Goal: Information Seeking & Learning: Learn about a topic

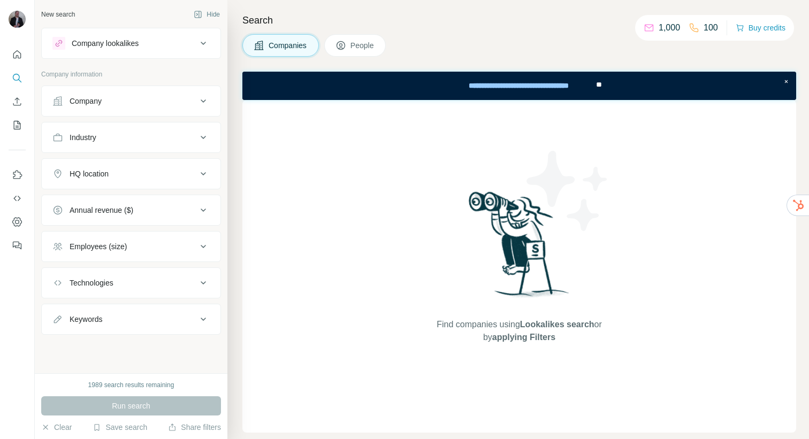
click at [148, 104] on div "Company" at bounding box center [124, 101] width 144 height 11
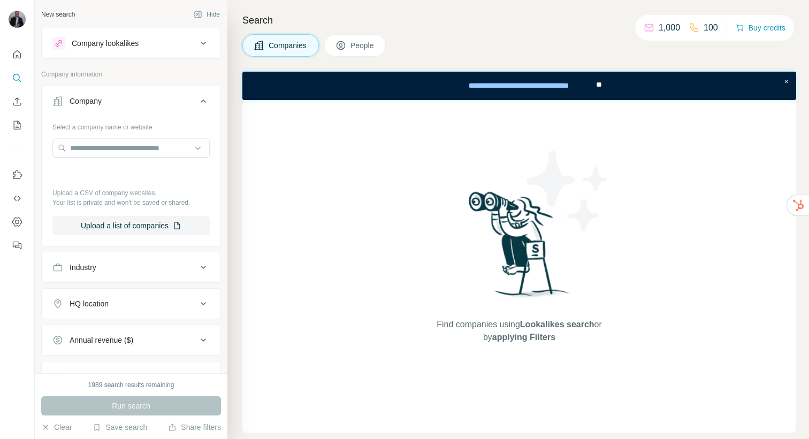
click at [148, 104] on div "Company" at bounding box center [124, 101] width 144 height 11
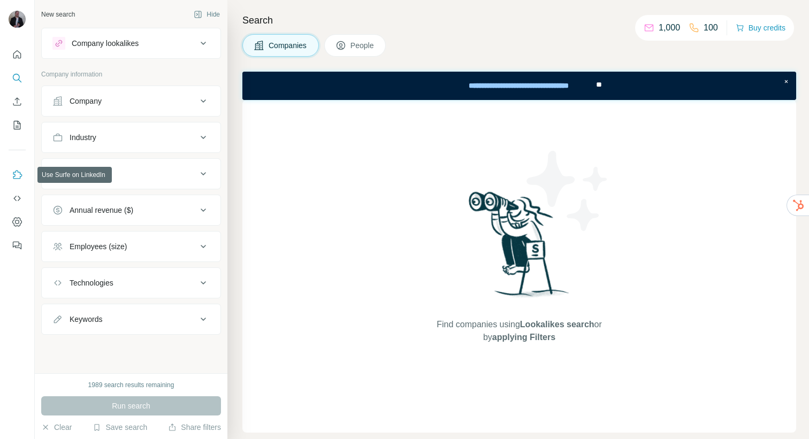
click at [19, 172] on icon "Use Surfe on LinkedIn" at bounding box center [17, 175] width 11 height 11
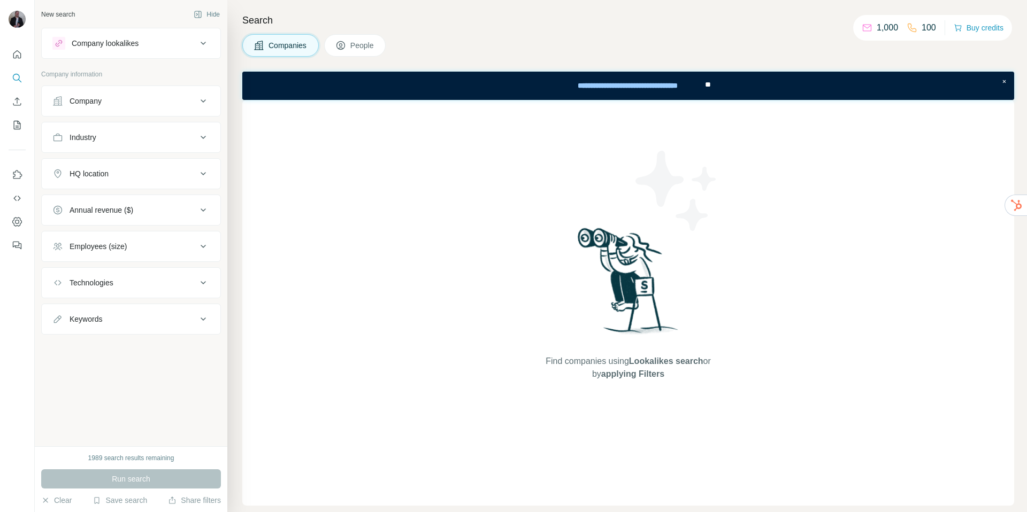
click at [166, 110] on button "Company" at bounding box center [131, 101] width 179 height 26
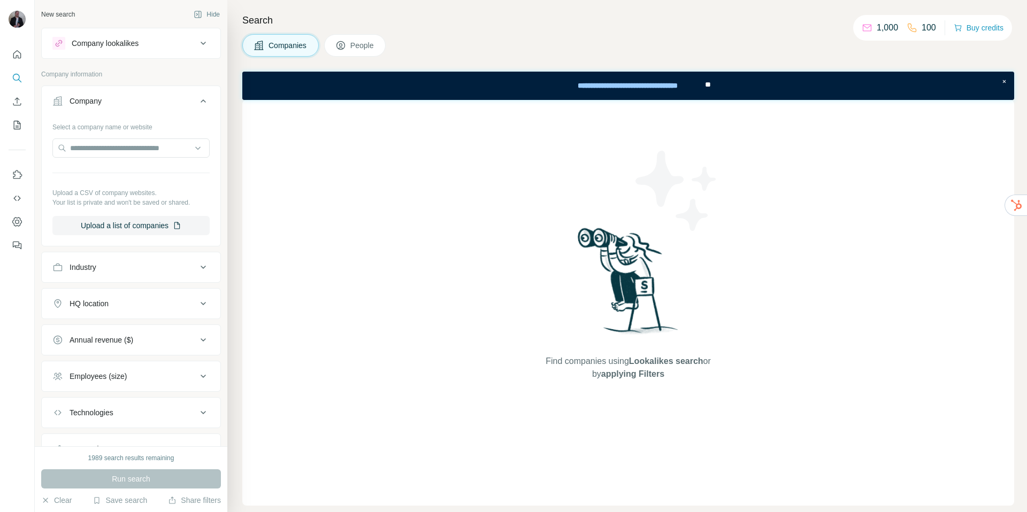
click at [132, 42] on div "Company lookalikes" at bounding box center [105, 43] width 67 height 11
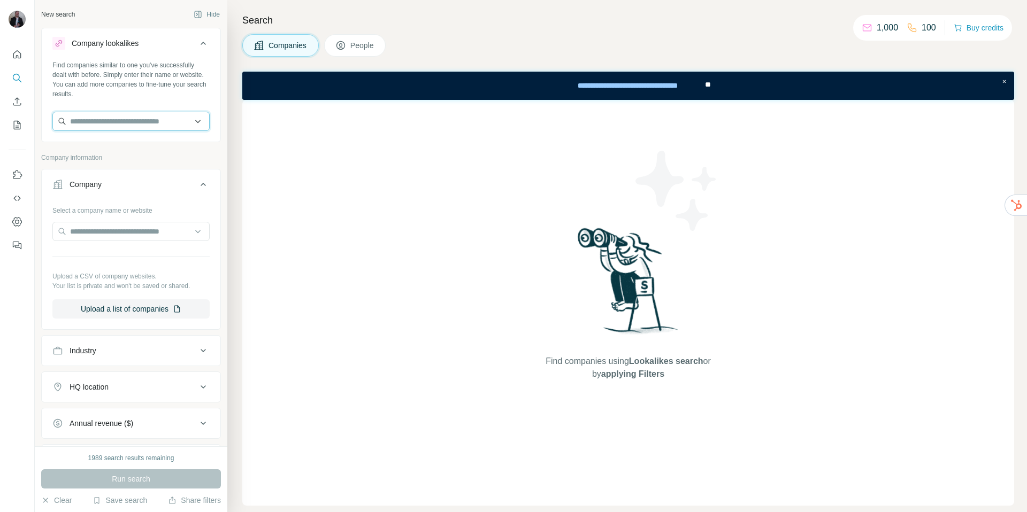
click at [122, 125] on input "text" at bounding box center [130, 121] width 157 height 19
type input "**********"
click at [152, 231] on input "text" at bounding box center [130, 231] width 157 height 19
drag, startPoint x: 174, startPoint y: 232, endPoint x: 108, endPoint y: 229, distance: 66.4
click at [99, 231] on input "**********" at bounding box center [130, 231] width 157 height 19
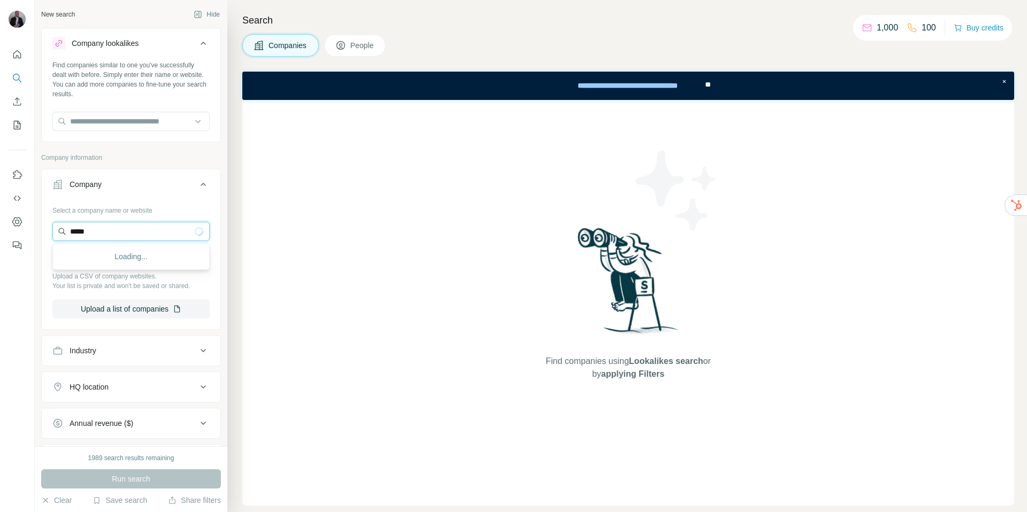
type input "*****"
click at [152, 190] on button "Company" at bounding box center [131, 187] width 179 height 30
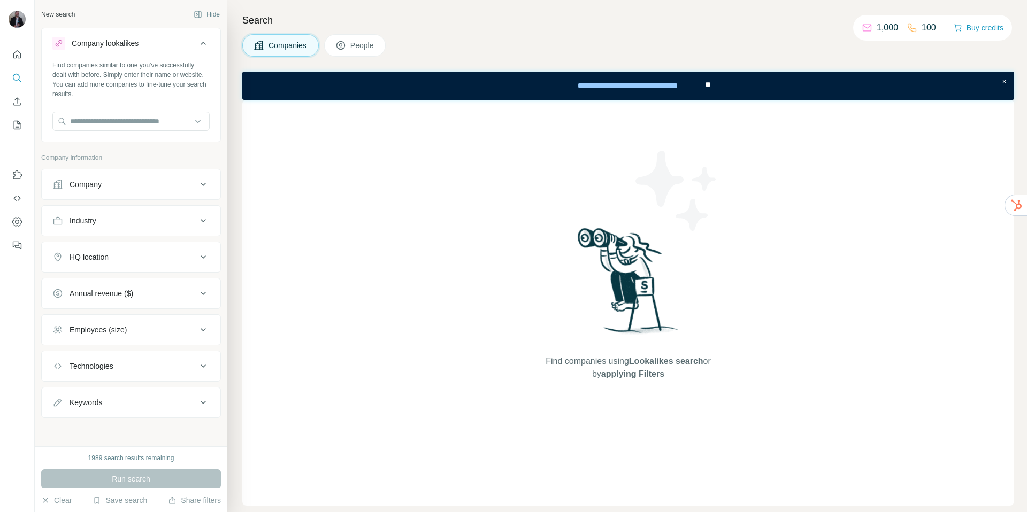
click at [133, 191] on button "Company" at bounding box center [131, 185] width 179 height 26
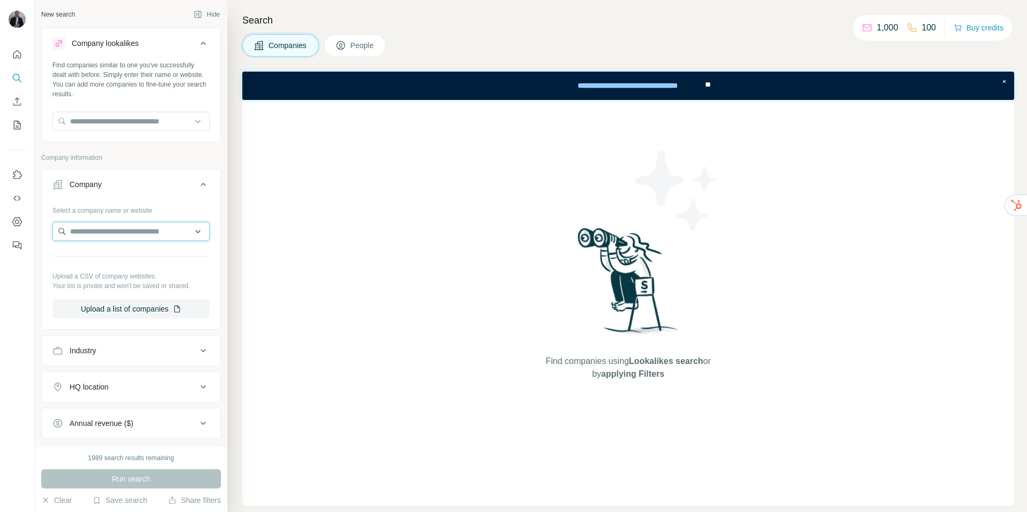
click at [95, 232] on input "text" at bounding box center [130, 231] width 157 height 19
type input "*****"
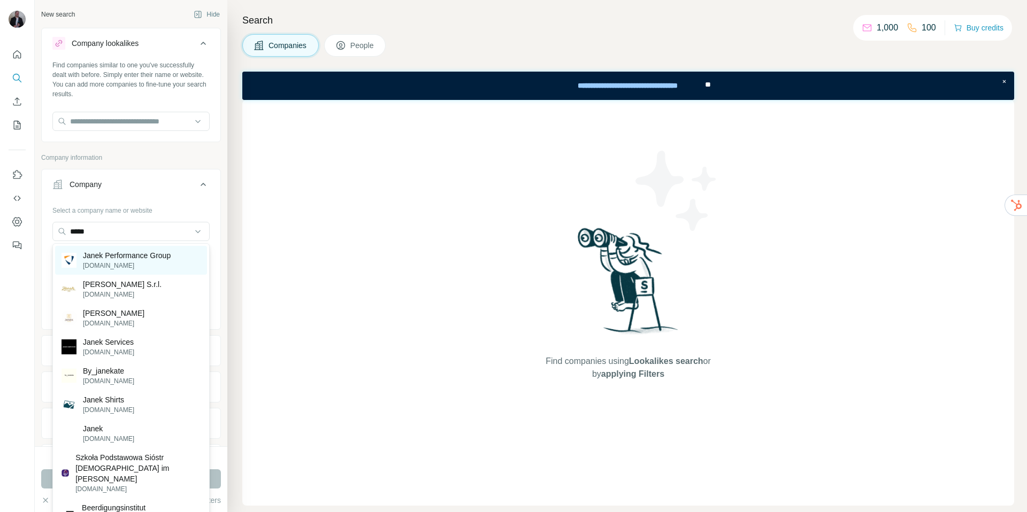
click at [120, 263] on p "[DOMAIN_NAME]" at bounding box center [127, 266] width 88 height 10
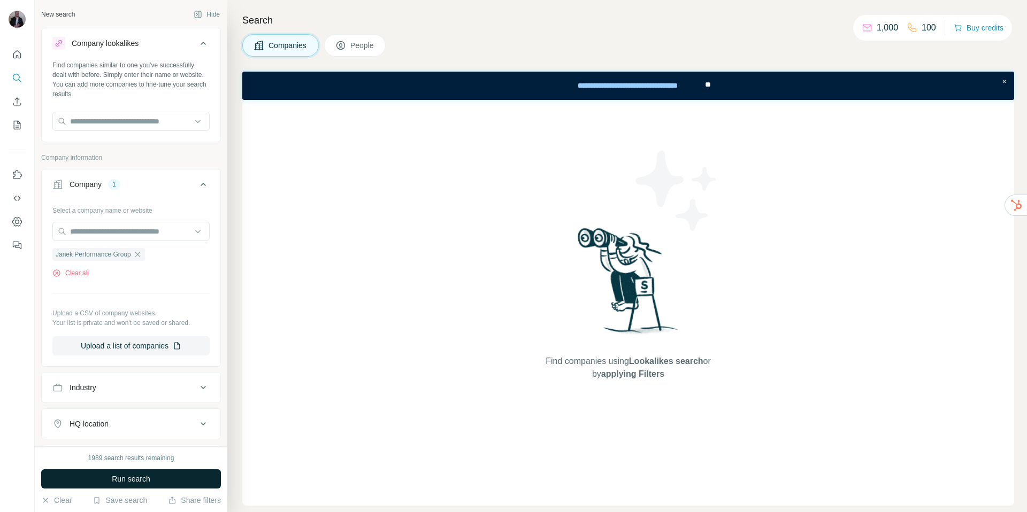
click at [133, 439] on span "Run search" at bounding box center [131, 479] width 39 height 11
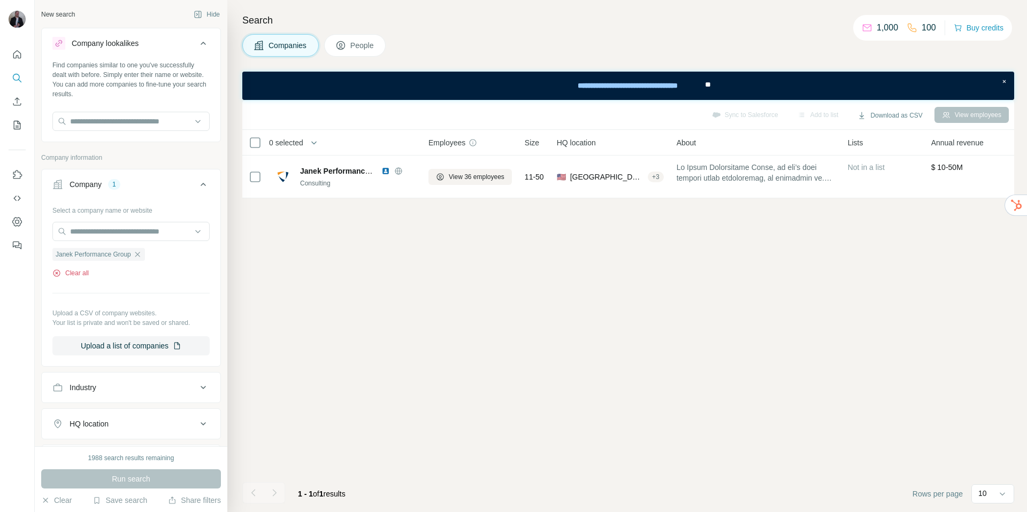
click at [57, 272] on icon "button" at bounding box center [56, 273] width 9 height 9
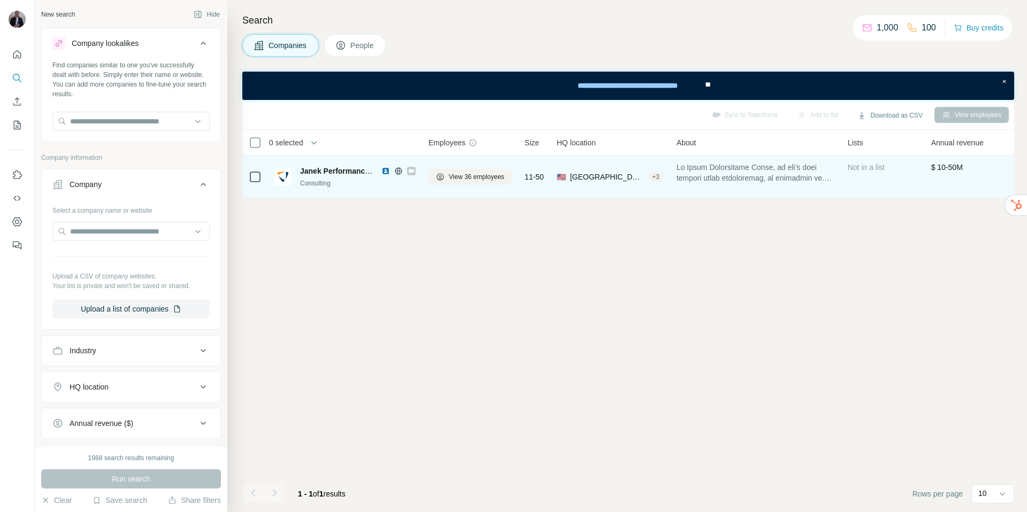
click at [413, 172] on icon at bounding box center [411, 171] width 6 height 9
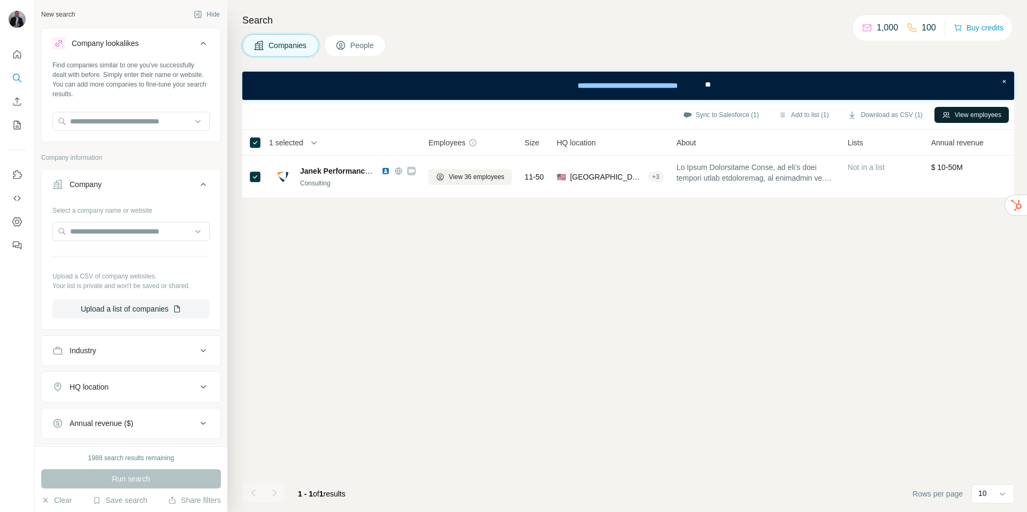
click at [808, 114] on button "View employees" at bounding box center [971, 115] width 74 height 16
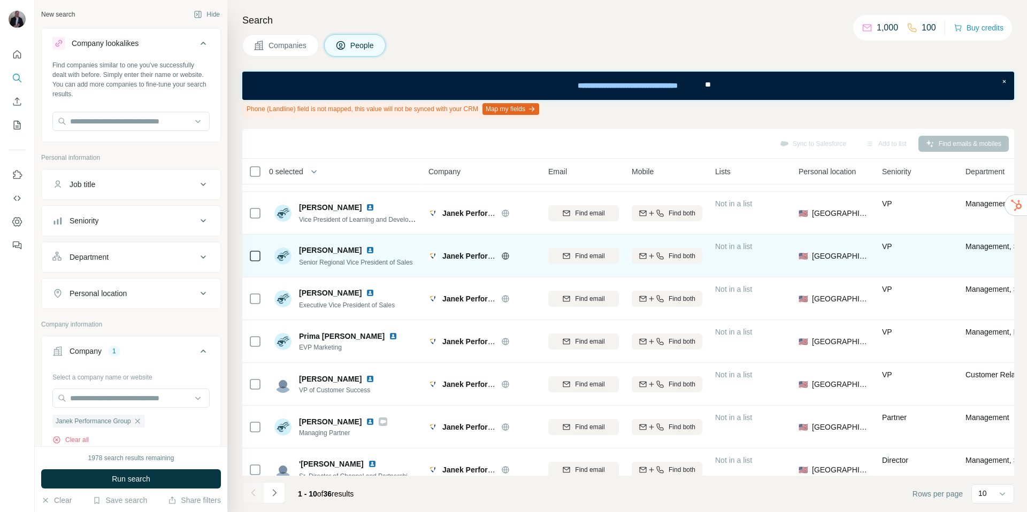
scroll to position [136, 0]
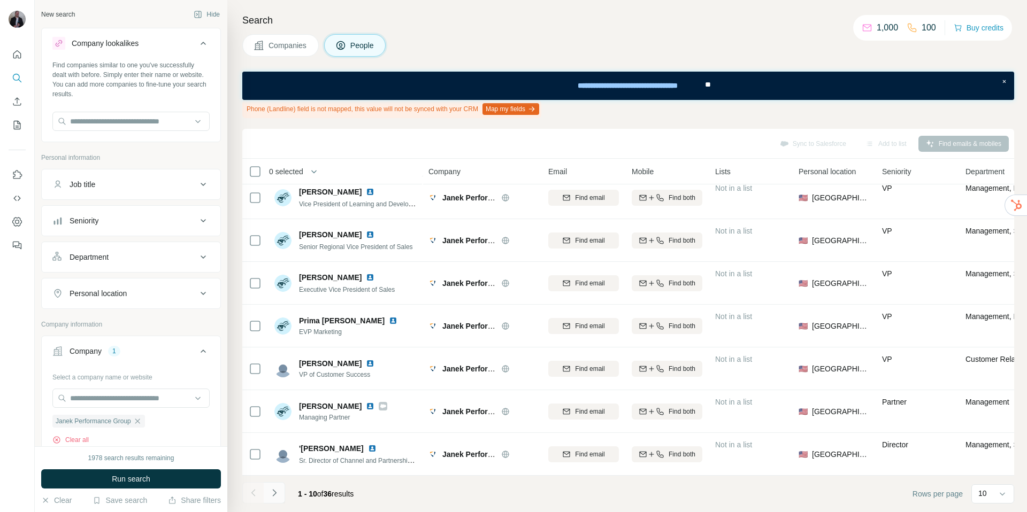
click at [278, 439] on icon "Navigate to next page" at bounding box center [274, 493] width 11 height 11
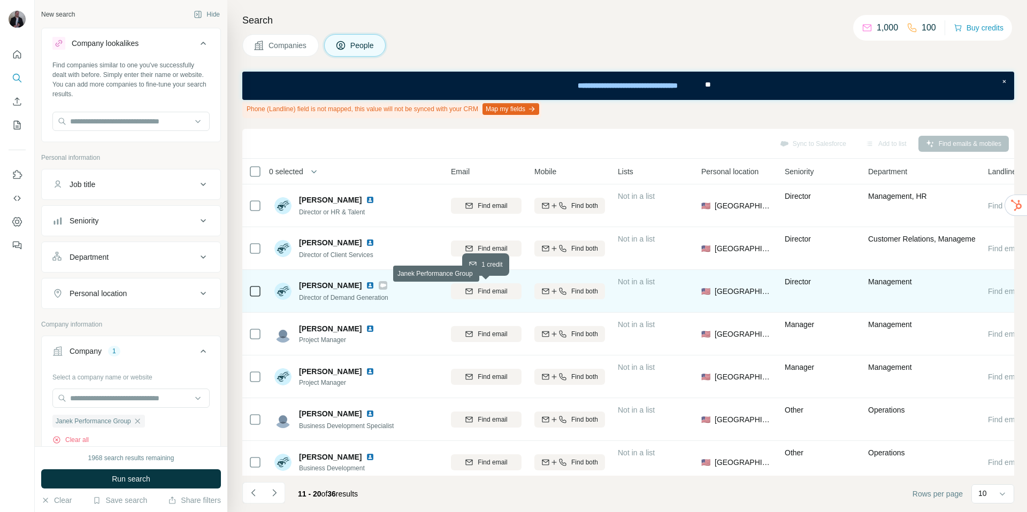
scroll to position [0, 148]
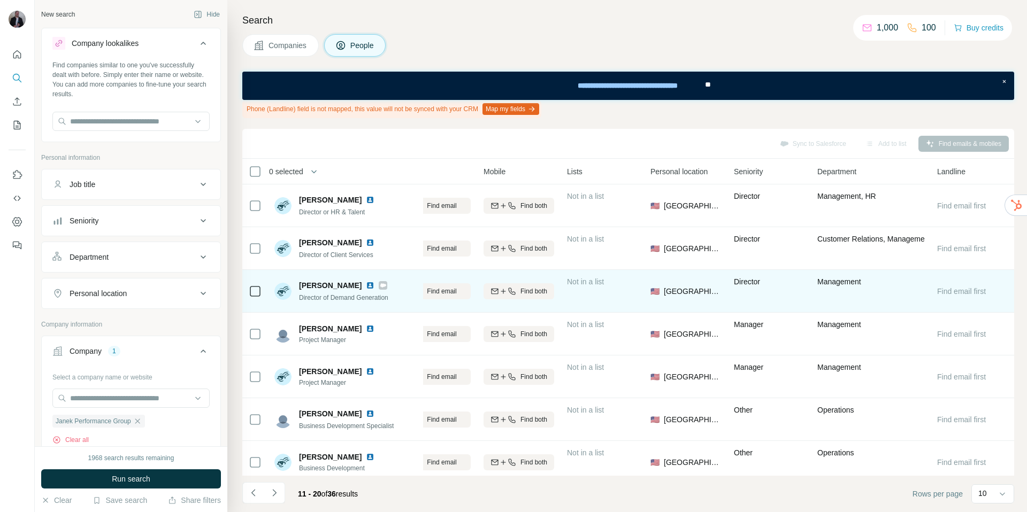
click at [282, 293] on img at bounding box center [282, 291] width 17 height 17
drag, startPoint x: 318, startPoint y: 290, endPoint x: 327, endPoint y: 289, distance: 9.7
click at [318, 290] on span "[PERSON_NAME]" at bounding box center [330, 285] width 63 height 11
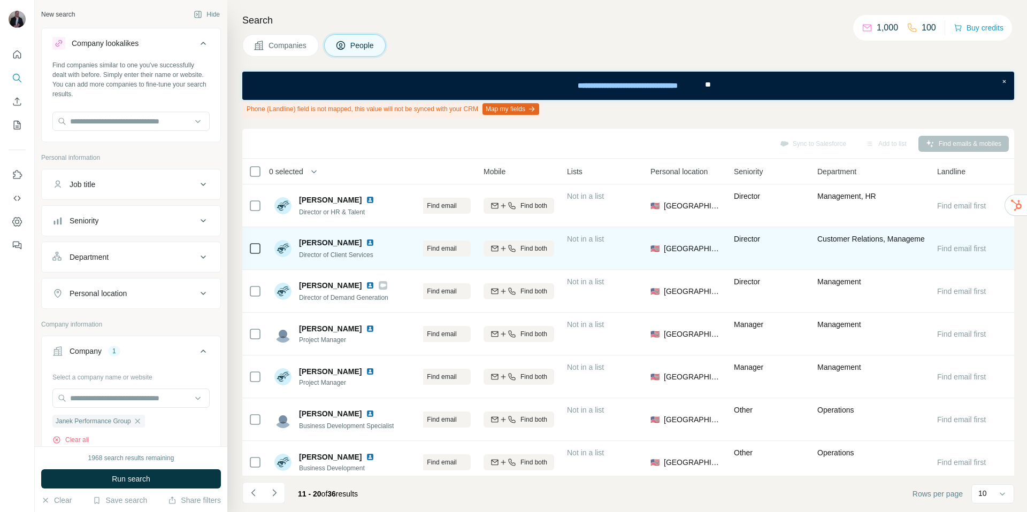
scroll to position [1, 148]
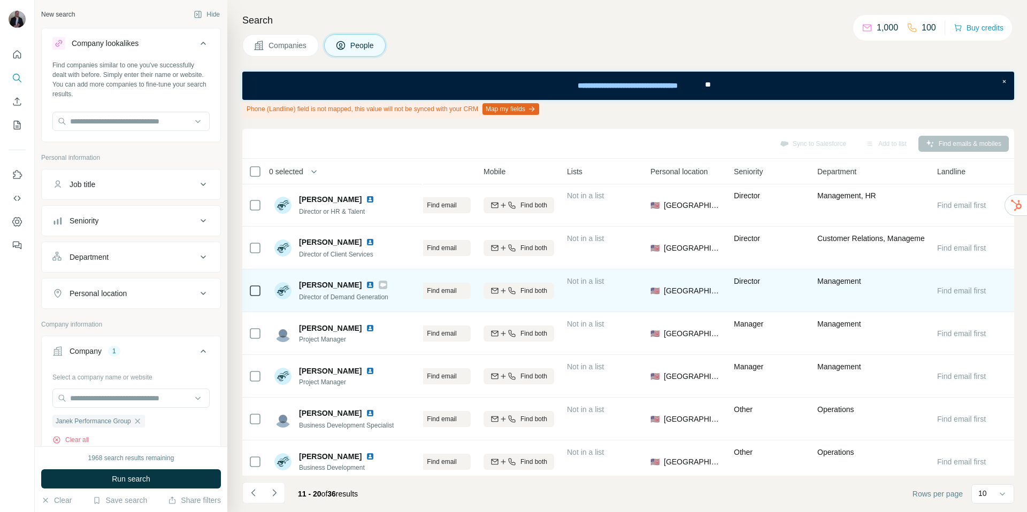
click at [366, 285] on img at bounding box center [370, 285] width 9 height 9
click at [366, 286] on img at bounding box center [370, 285] width 9 height 9
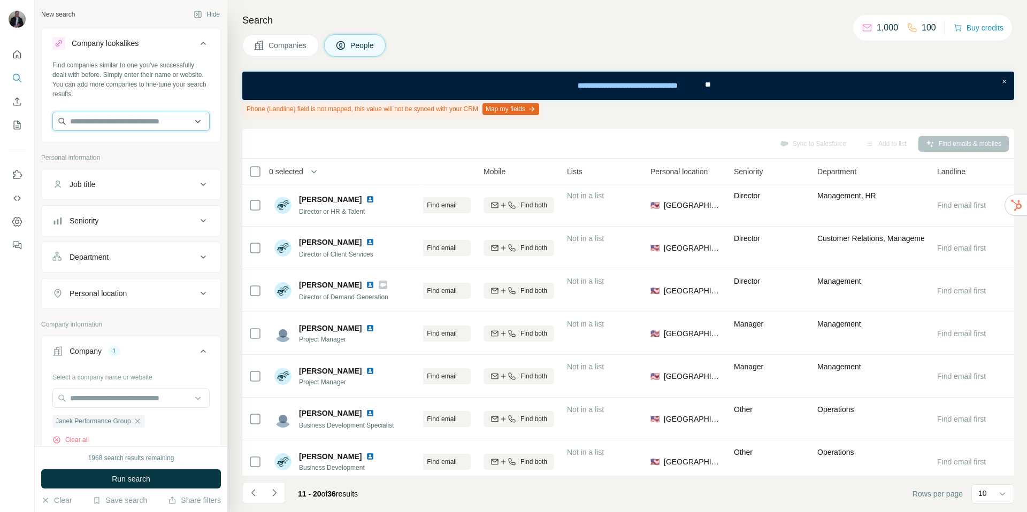
click at [126, 120] on input "text" at bounding box center [130, 121] width 157 height 19
type input "*****"
click at [58, 439] on icon "button" at bounding box center [56, 440] width 9 height 9
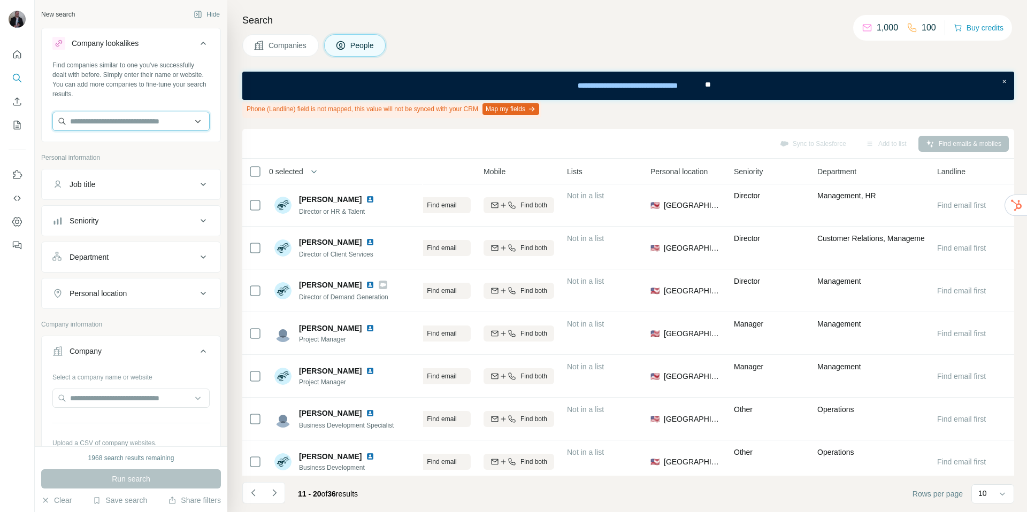
click at [163, 122] on input "text" at bounding box center [130, 121] width 157 height 19
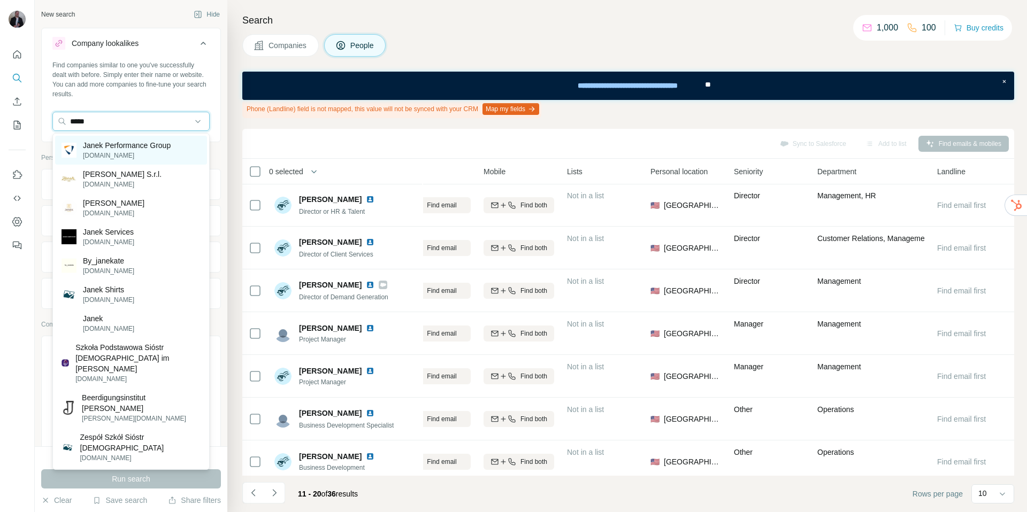
type input "*****"
click at [141, 152] on p "[DOMAIN_NAME]" at bounding box center [127, 156] width 88 height 10
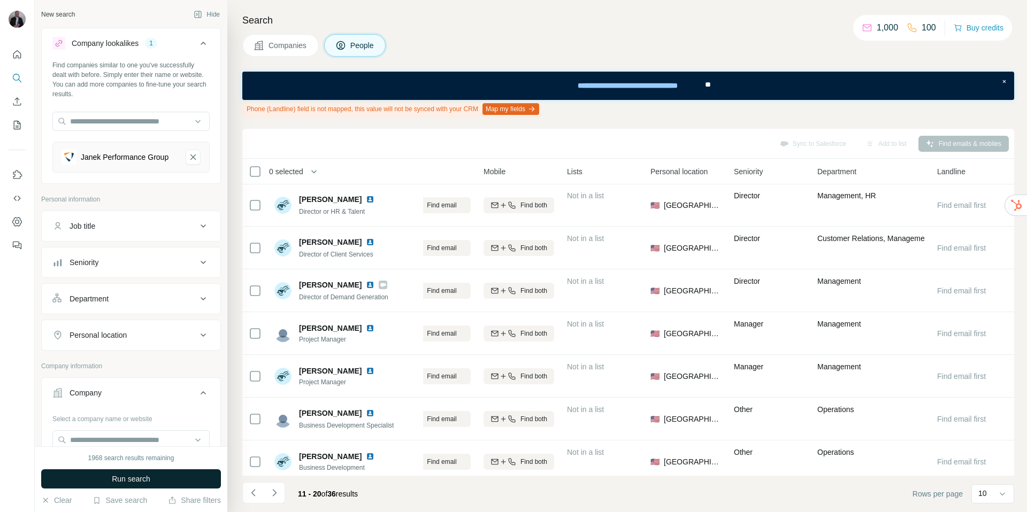
click at [139, 439] on span "Run search" at bounding box center [131, 479] width 39 height 11
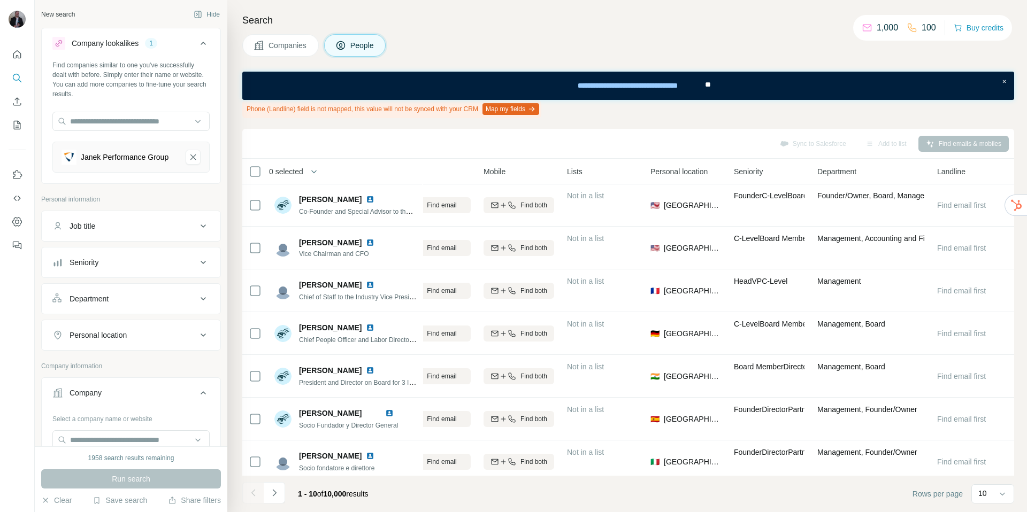
click at [296, 48] on span "Companies" at bounding box center [288, 45] width 39 height 11
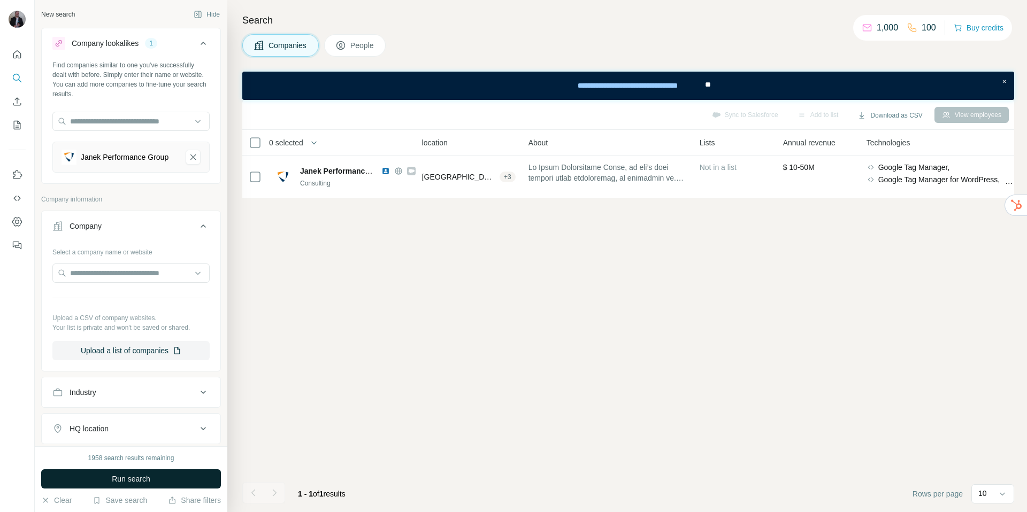
click at [125, 439] on span "Run search" at bounding box center [131, 479] width 39 height 11
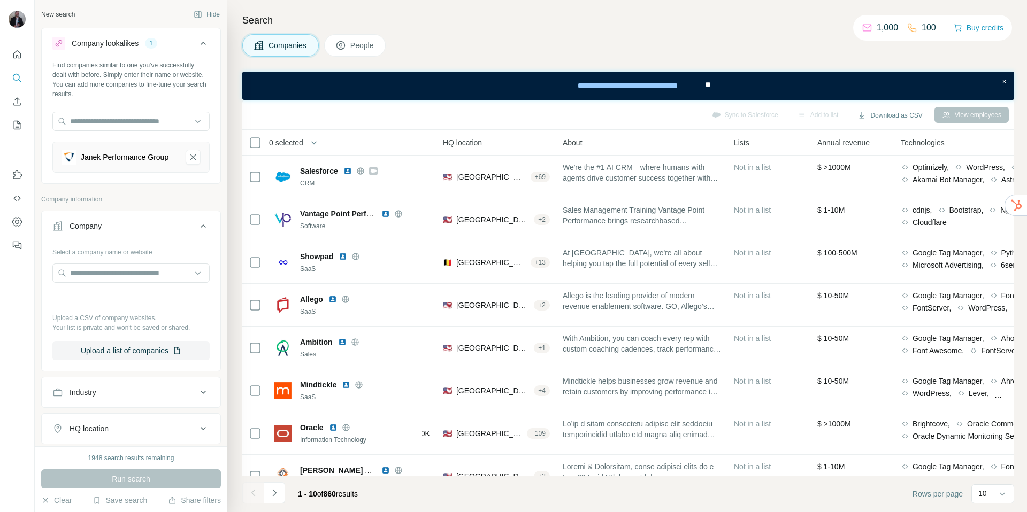
scroll to position [108, 148]
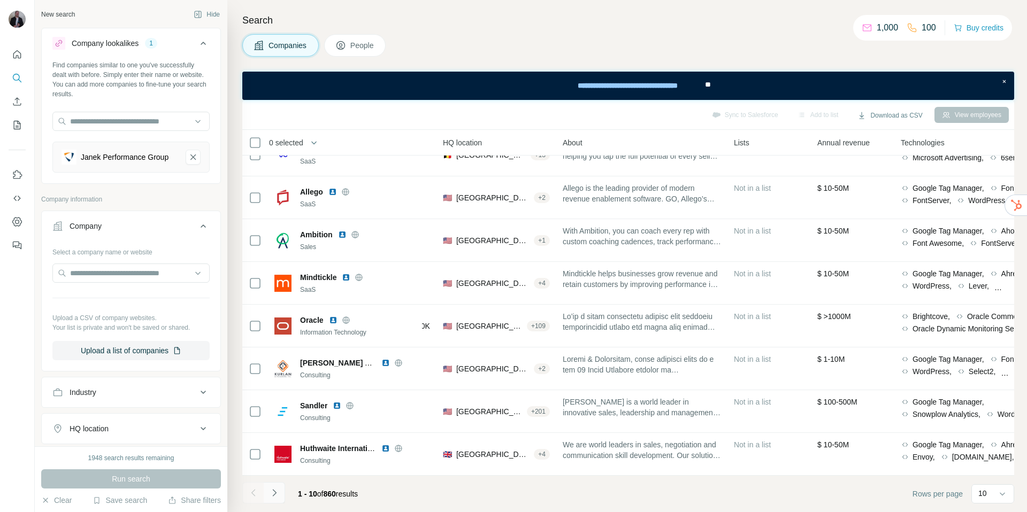
click at [273, 439] on icon "Navigate to next page" at bounding box center [274, 493] width 11 height 11
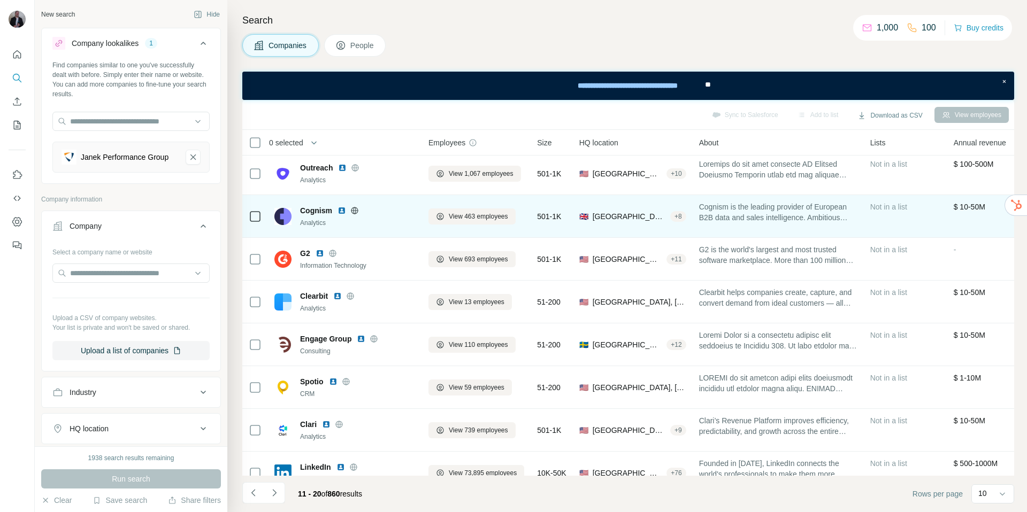
scroll to position [108, 0]
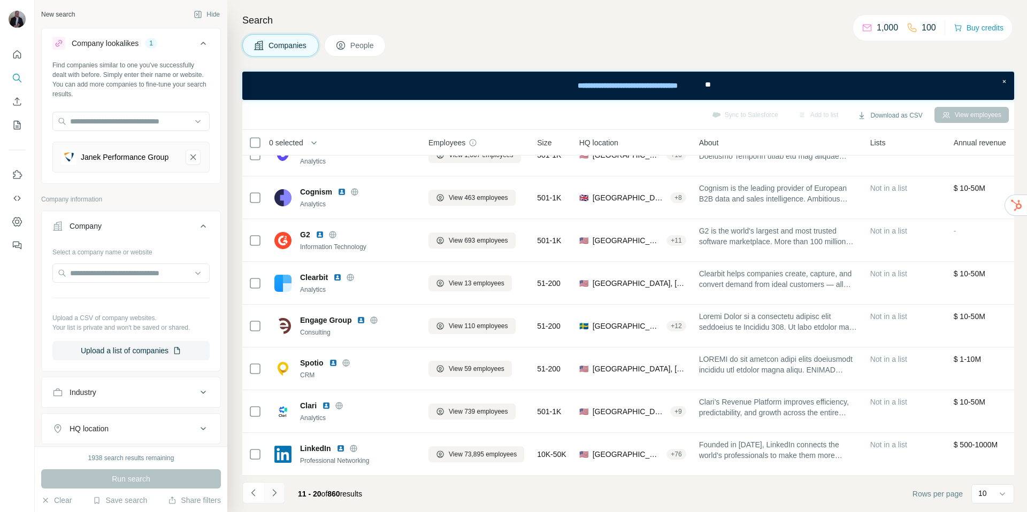
click at [273, 439] on icon "Navigate to next page" at bounding box center [274, 493] width 11 height 11
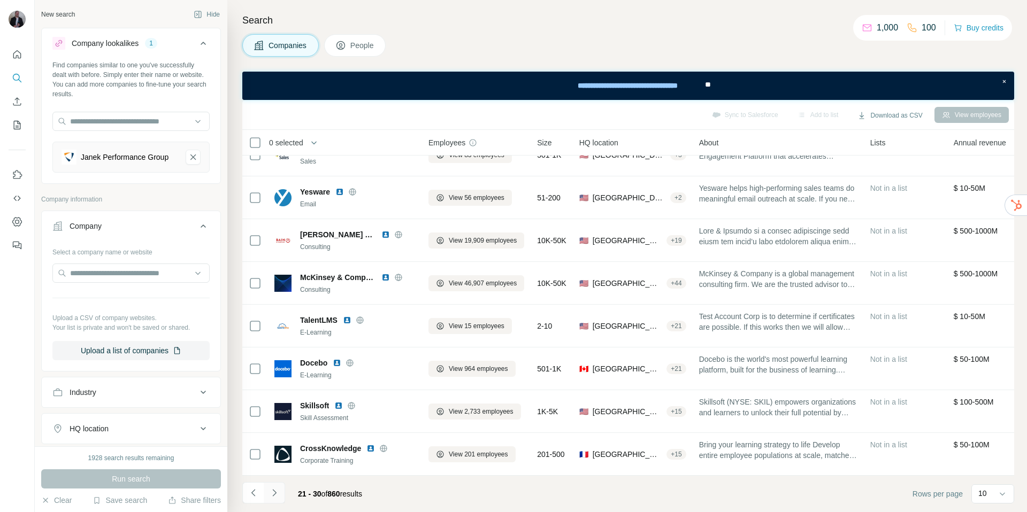
click at [279, 439] on icon "Navigate to next page" at bounding box center [274, 493] width 11 height 11
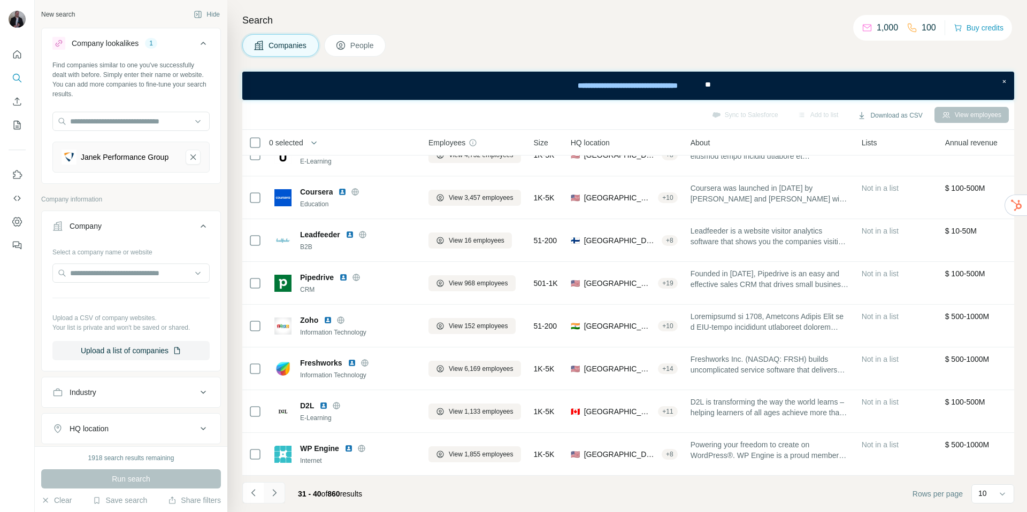
click at [279, 439] on icon "Navigate to next page" at bounding box center [274, 493] width 11 height 11
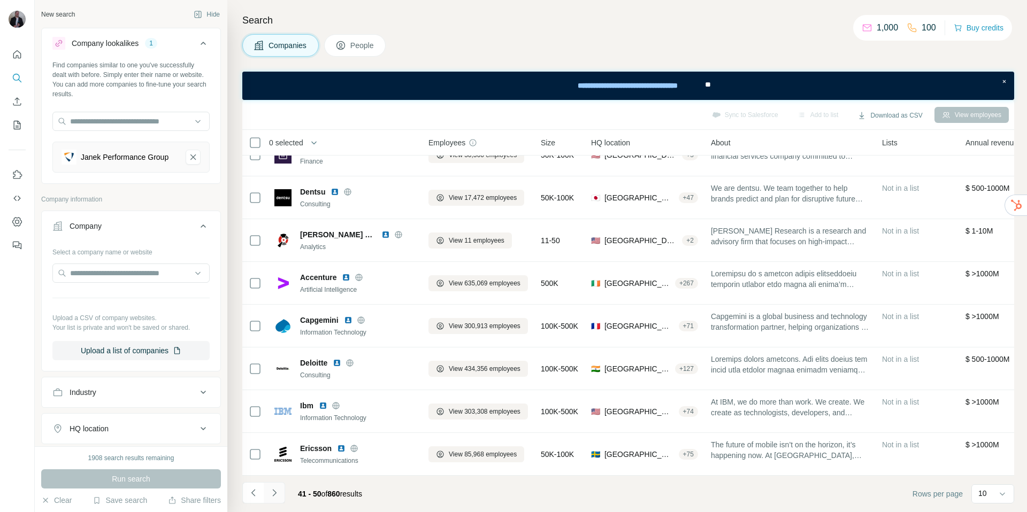
click at [277, 439] on icon "Navigate to next page" at bounding box center [274, 493] width 11 height 11
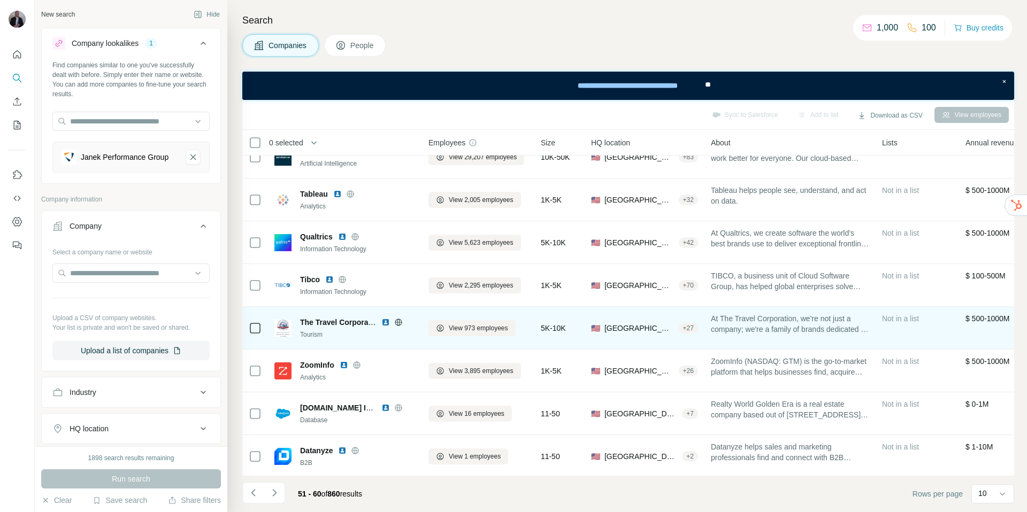
scroll to position [0, 0]
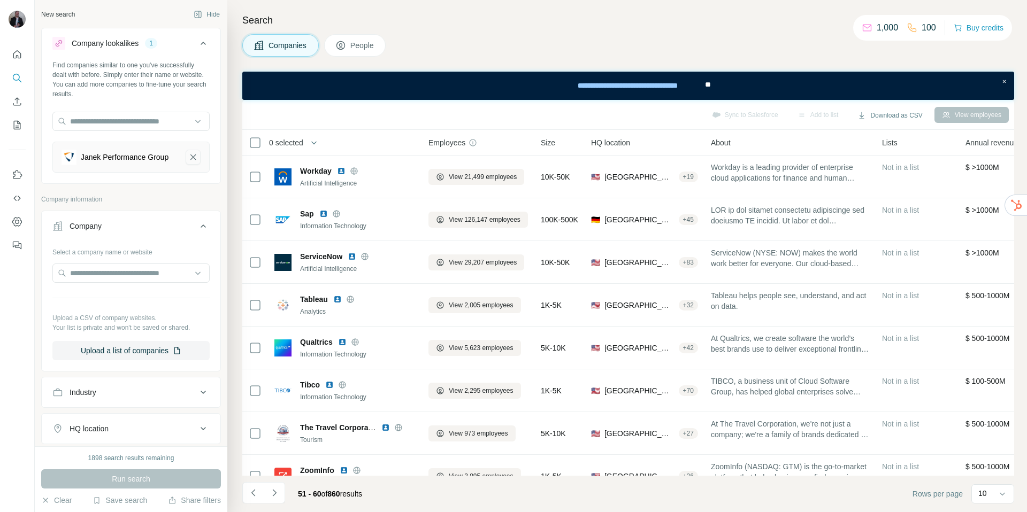
click at [190, 157] on icon "Janek Performance Group-remove-button" at bounding box center [193, 157] width 10 height 11
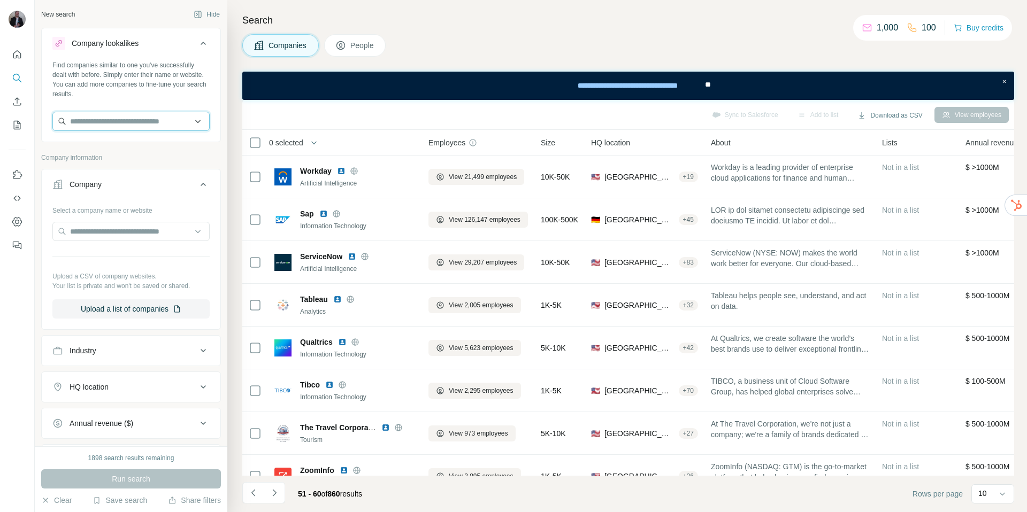
click at [109, 118] on input "text" at bounding box center [130, 121] width 157 height 19
click at [121, 122] on input "text" at bounding box center [130, 121] width 157 height 19
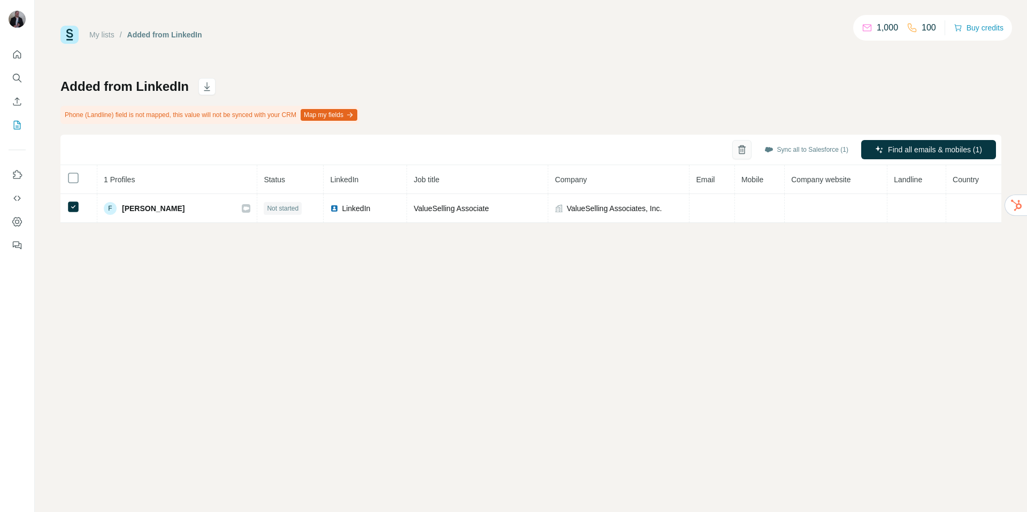
click at [740, 152] on icon "button" at bounding box center [742, 150] width 6 height 7
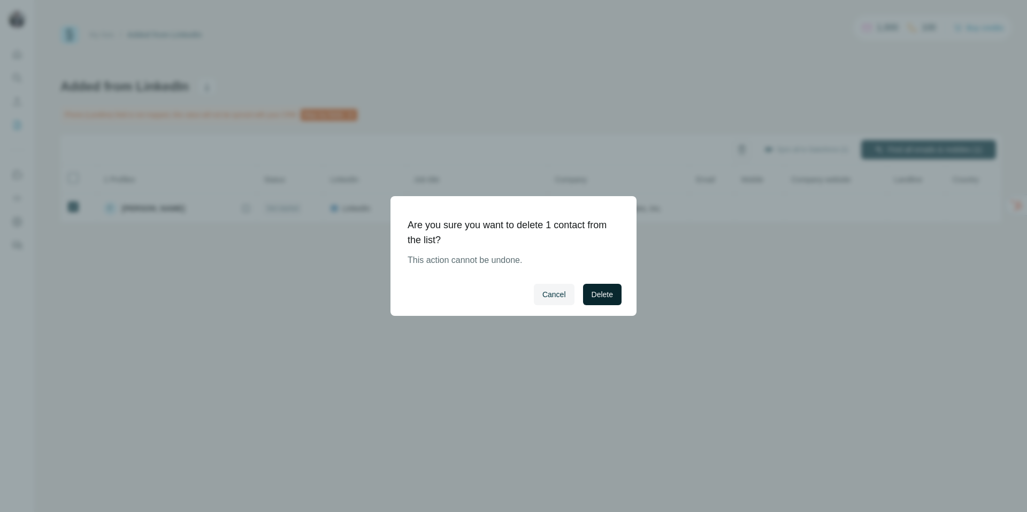
click at [616, 296] on button "Delete" at bounding box center [602, 294] width 39 height 21
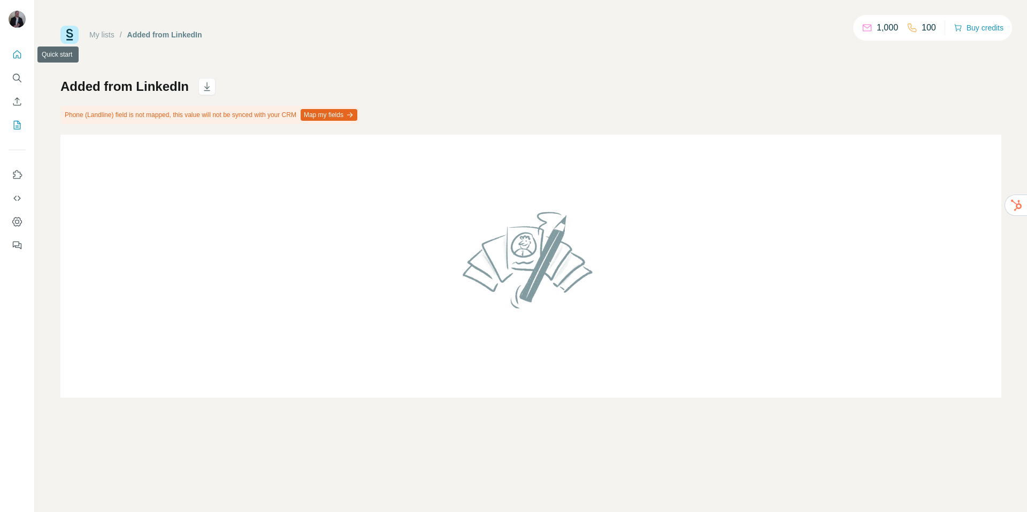
click at [20, 58] on icon "Quick start" at bounding box center [17, 54] width 8 height 8
